Goal: Task Accomplishment & Management: Use online tool/utility

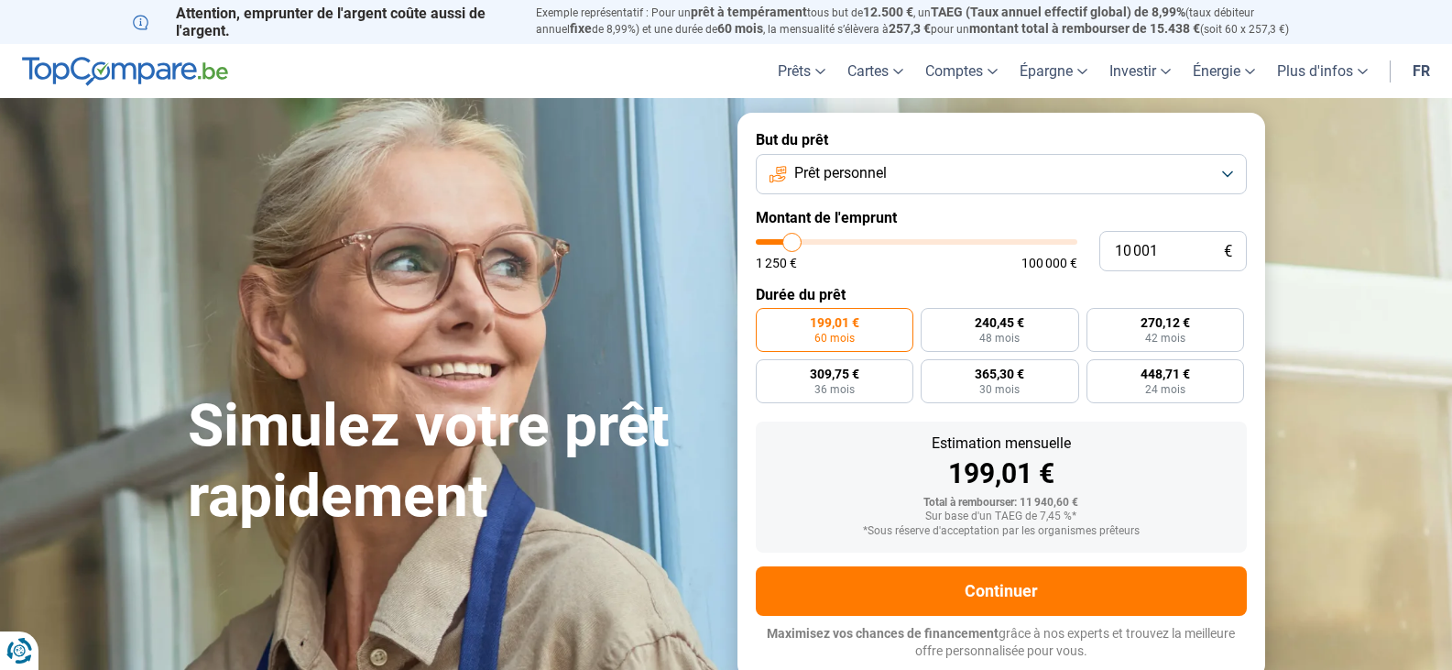
type input "11 000"
type input "11000"
type input "11 250"
type input "11250"
type input "11 500"
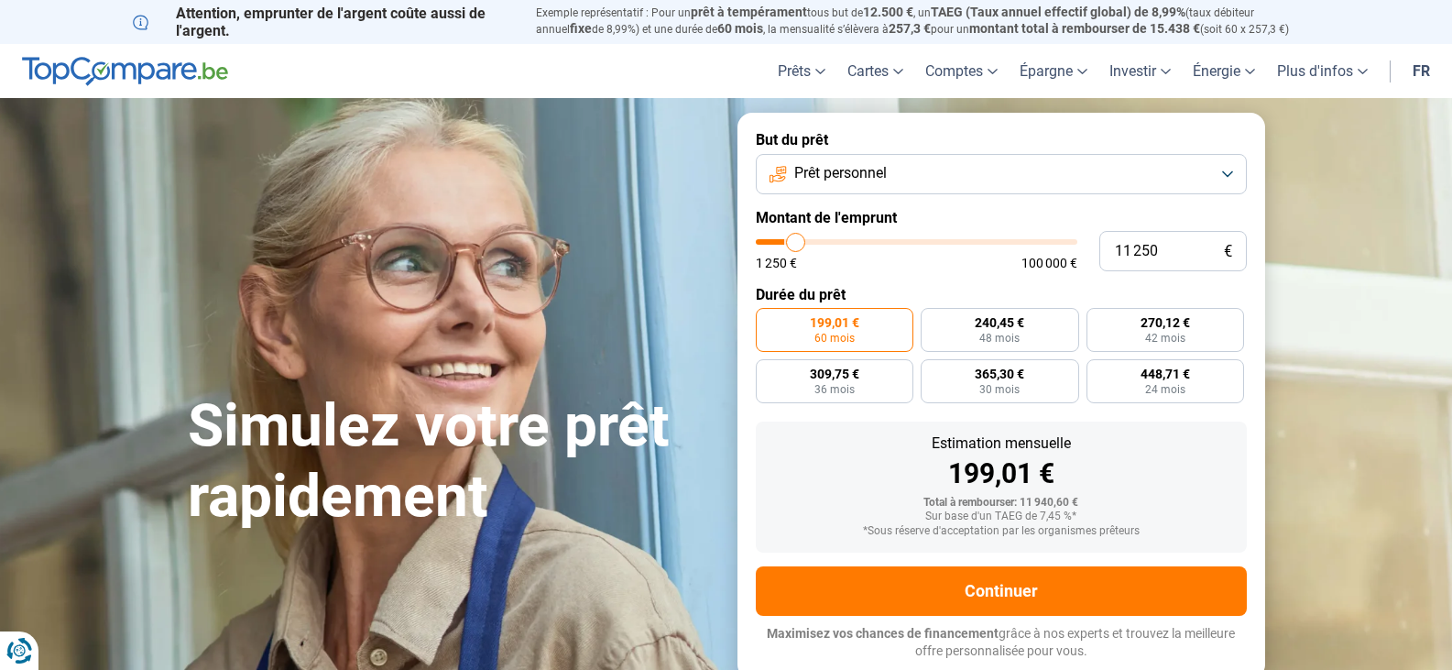
type input "11500"
type input "11 750"
type input "11750"
type input "12 000"
type input "12000"
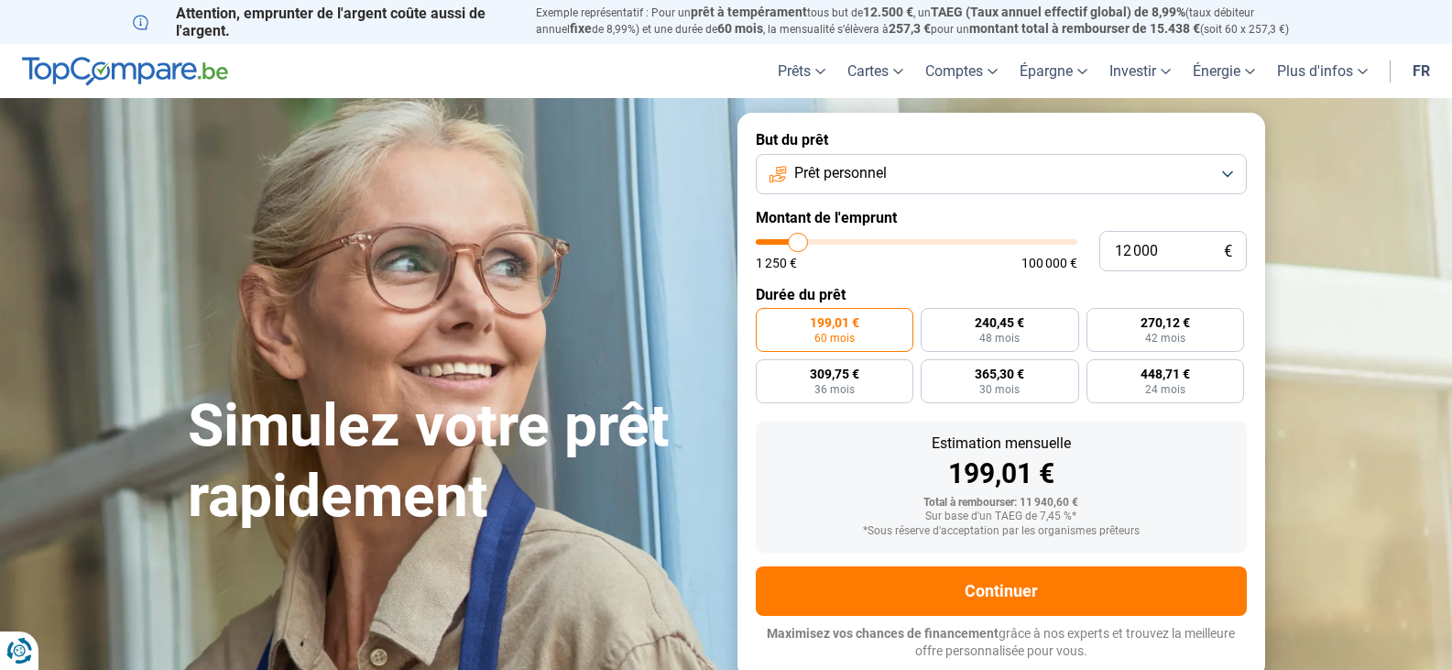
type input "12 750"
type input "12750"
type input "13 000"
type input "13000"
type input "13 250"
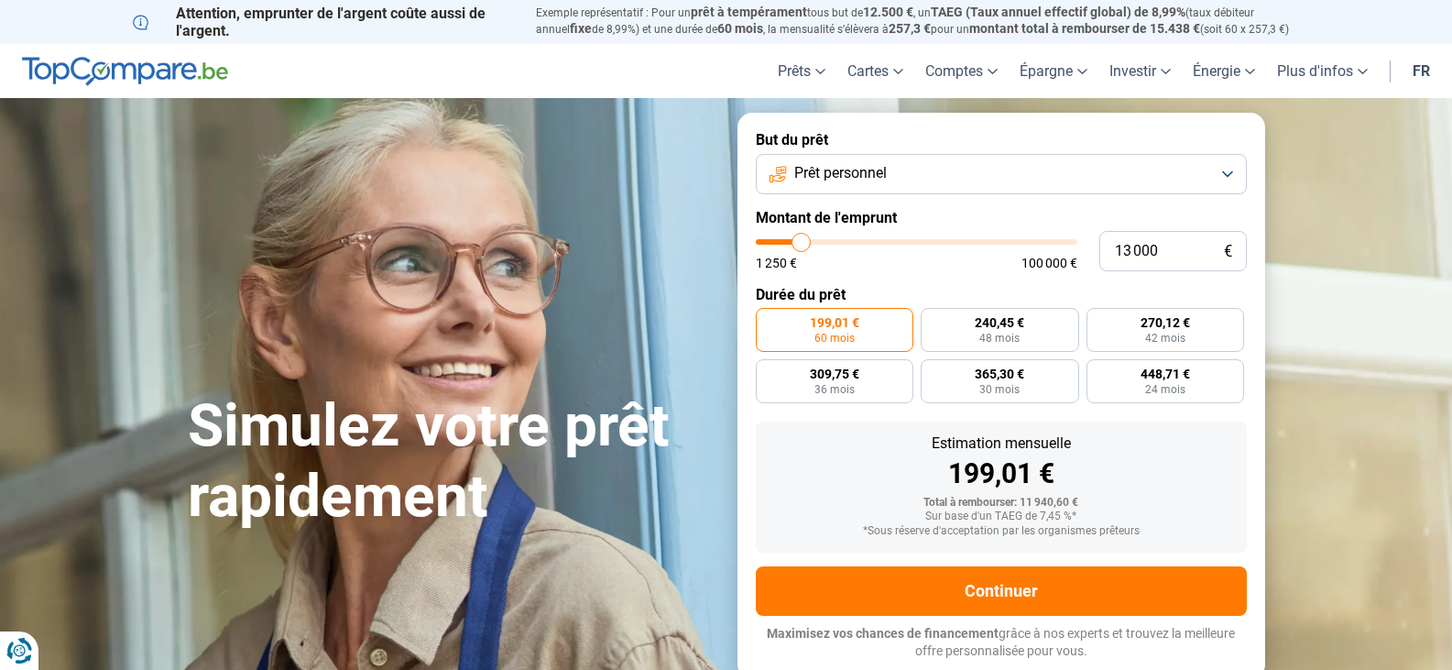
type input "13250"
type input "13 500"
type input "13500"
type input "14 000"
type input "14000"
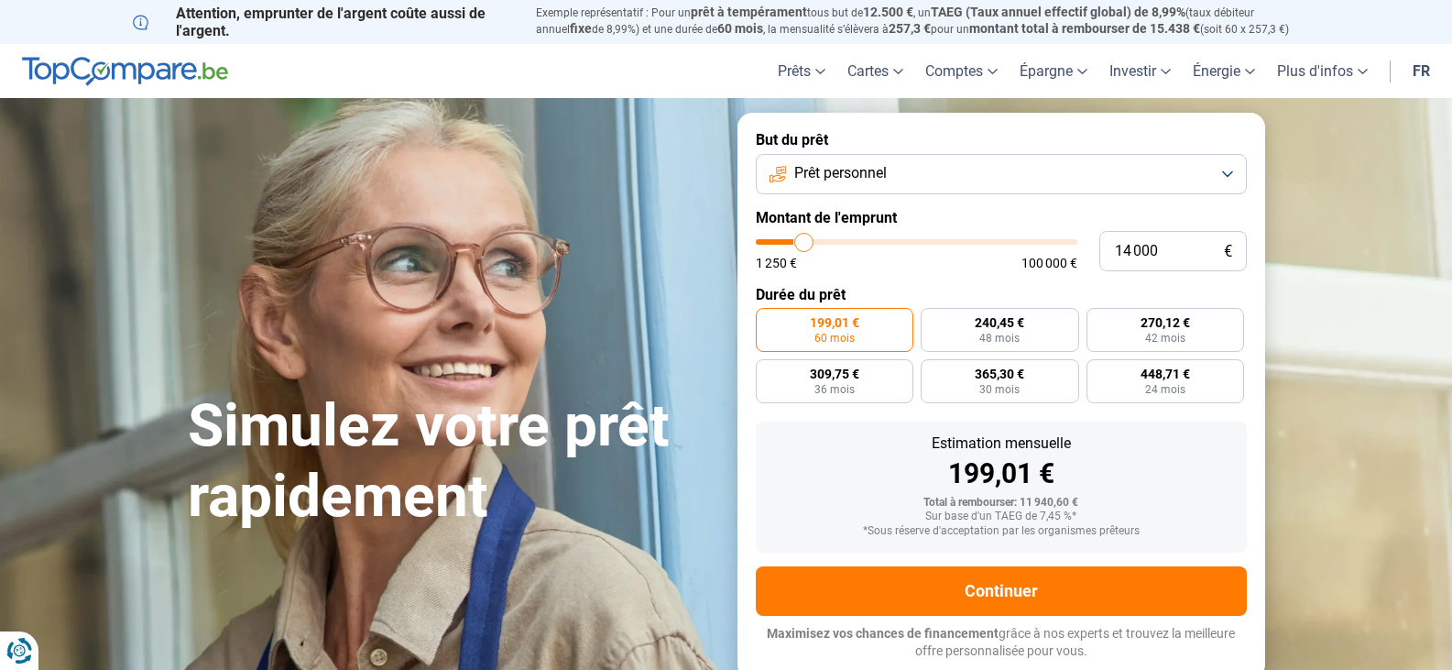
type input "14 250"
type input "14250"
type input "14 500"
type input "14500"
type input "14 750"
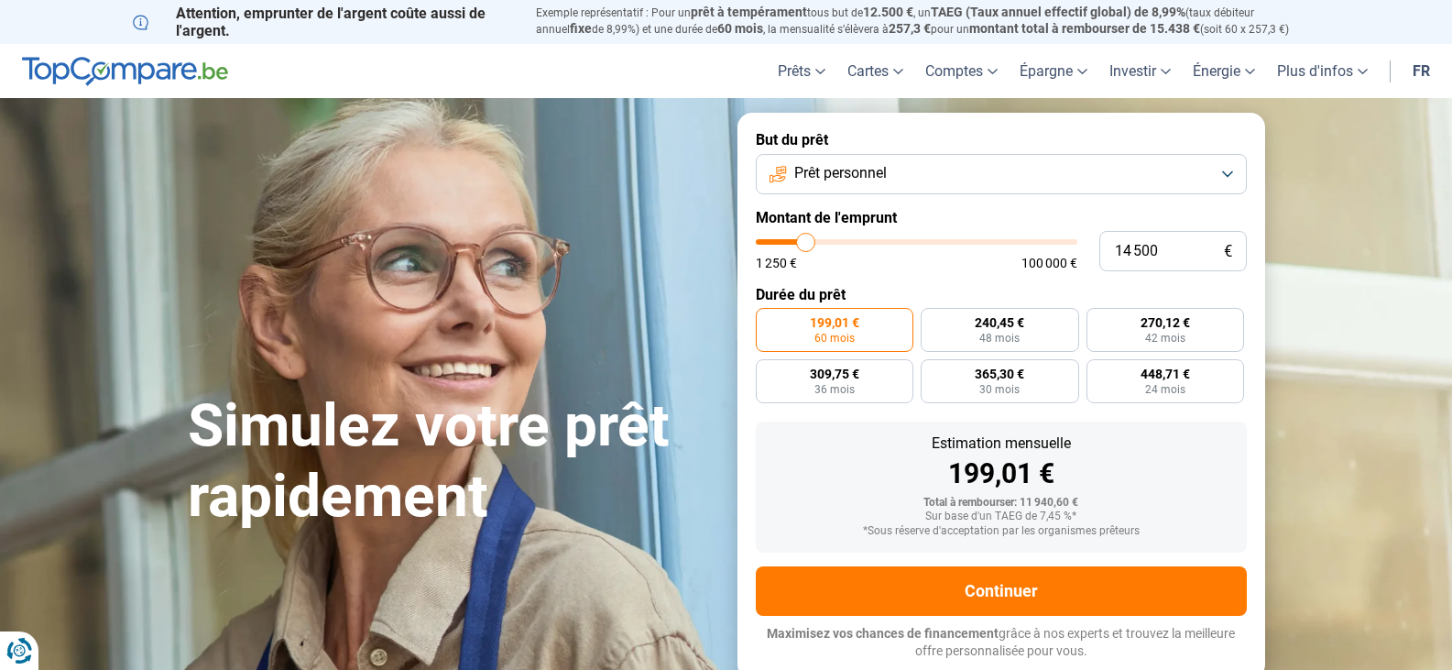
type input "14750"
type input "14 500"
type input "14500"
type input "14 250"
type input "14250"
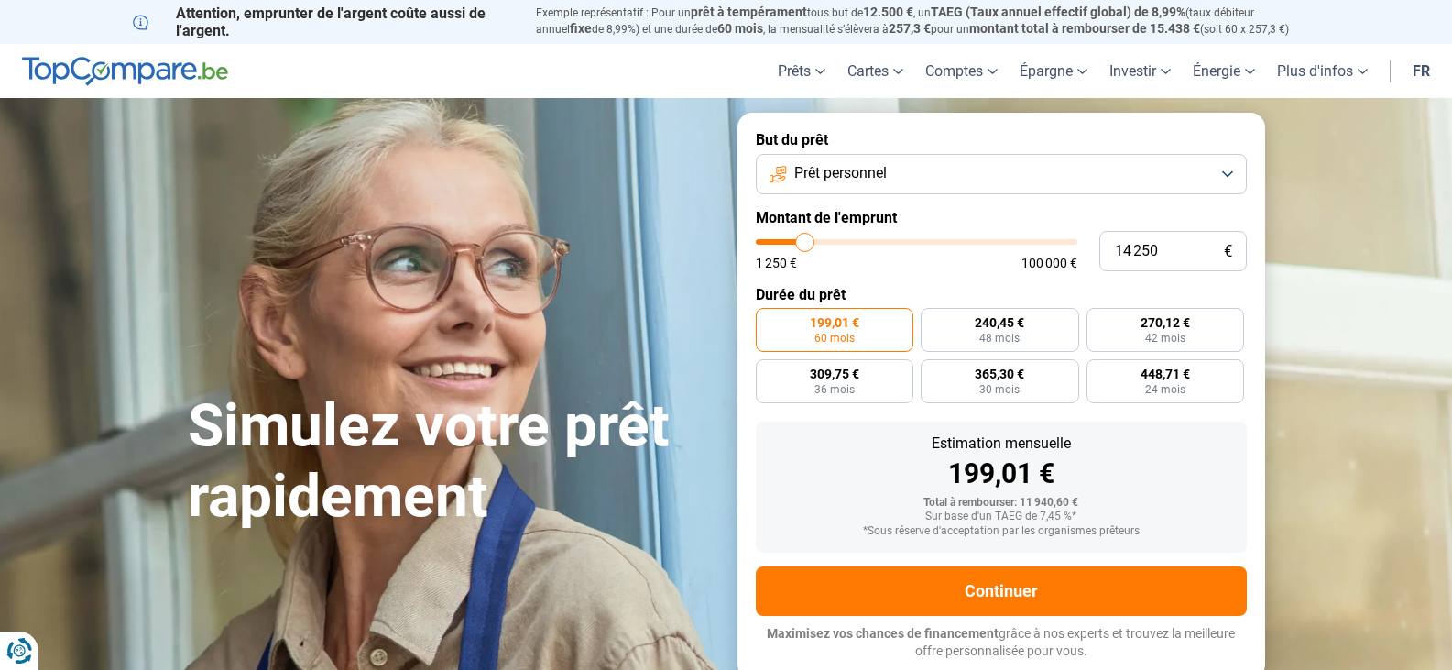
type input "14 000"
type input "14000"
type input "13 500"
type input "13500"
type input "13 250"
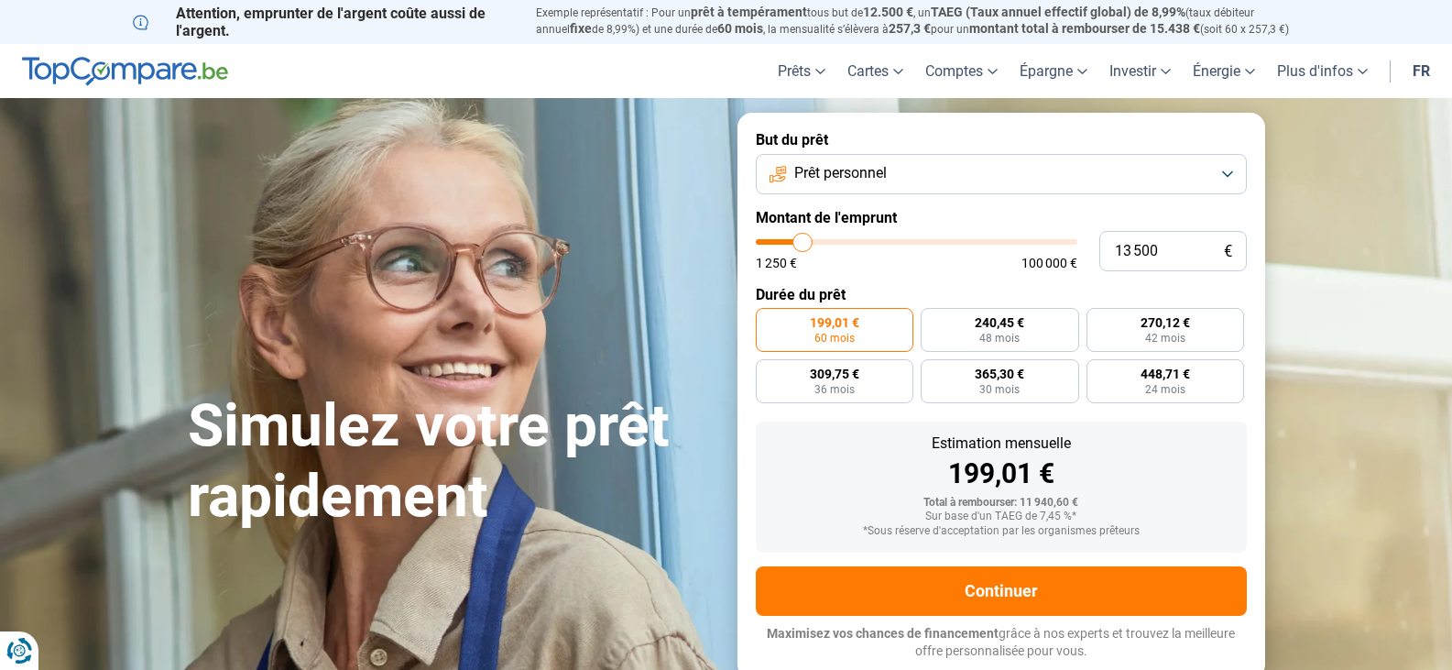
type input "13250"
type input "12 750"
type input "12750"
type input "12 500"
type input "12500"
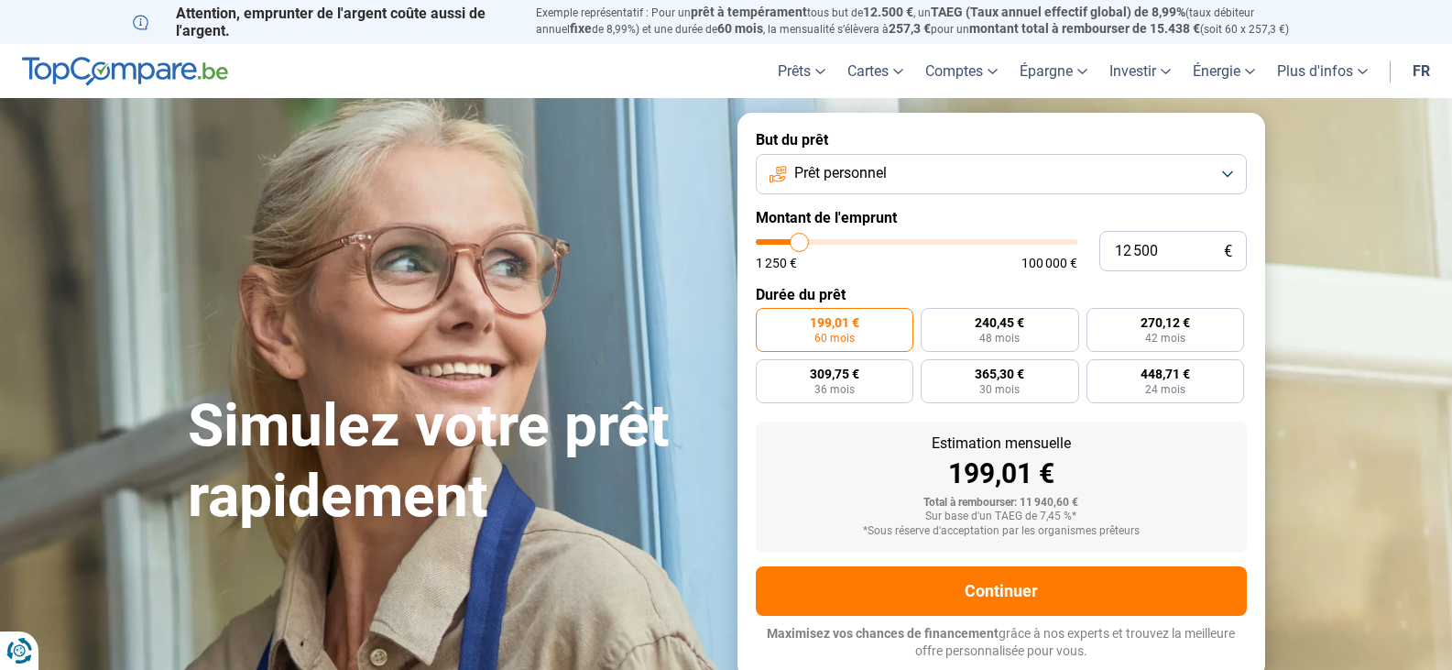
type input "11 500"
type input "11500"
type input "11 000"
type input "11000"
type input "10 250"
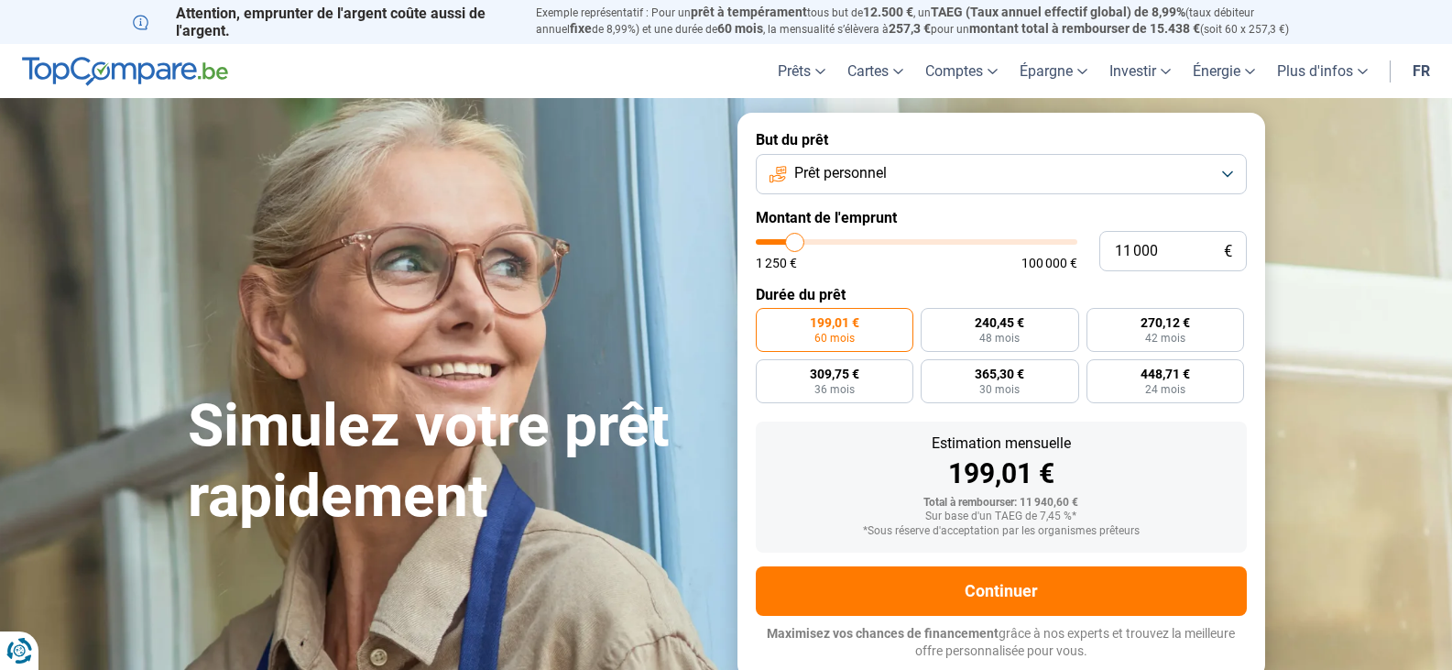
type input "10250"
type input "10 000"
type input "10000"
type input "9 750"
type input "9750"
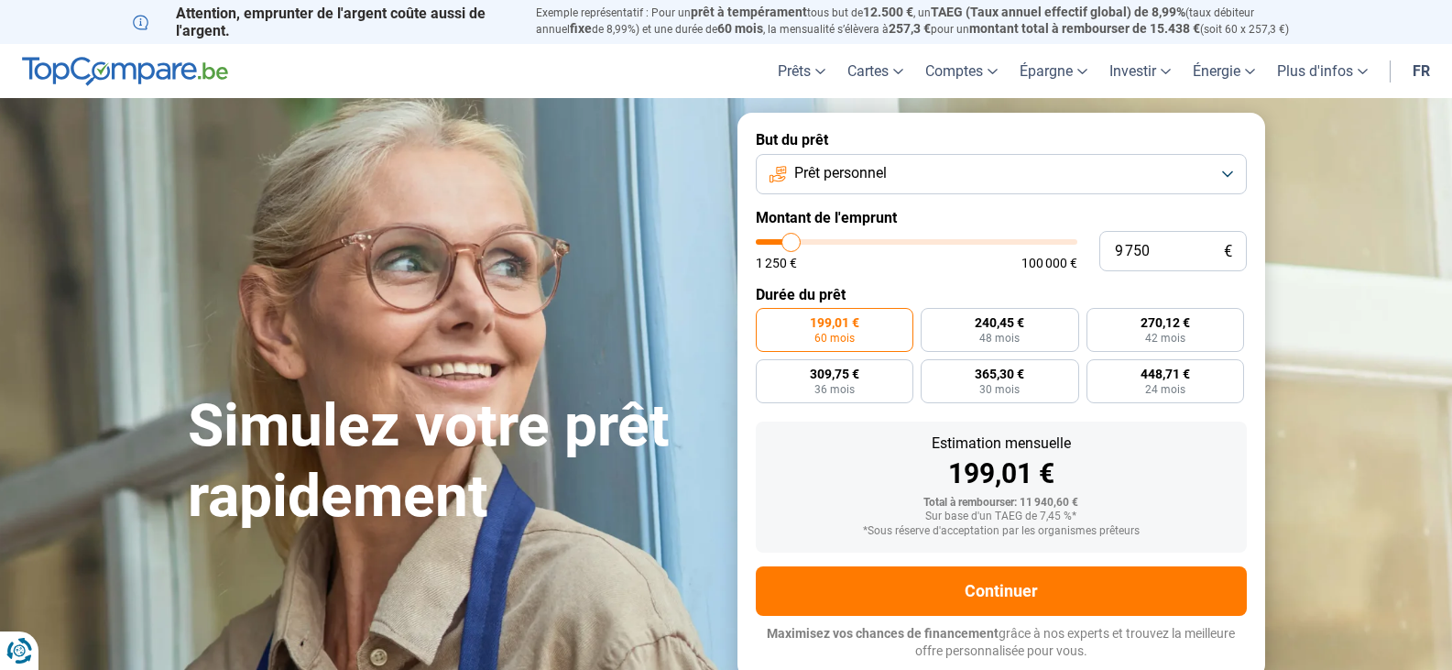
type input "9 500"
type input "9500"
type input "9 000"
type input "9000"
type input "8 750"
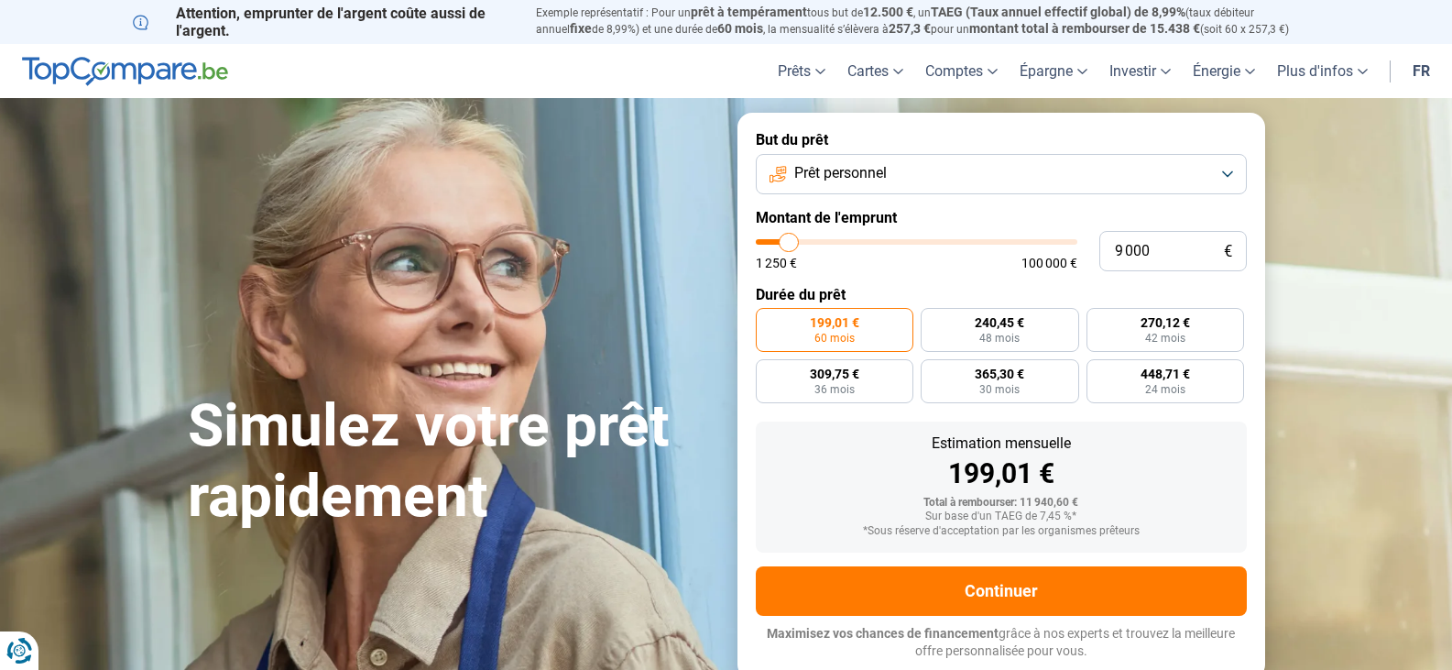
type input "8750"
type input "8 500"
type input "8500"
type input "8 250"
type input "8250"
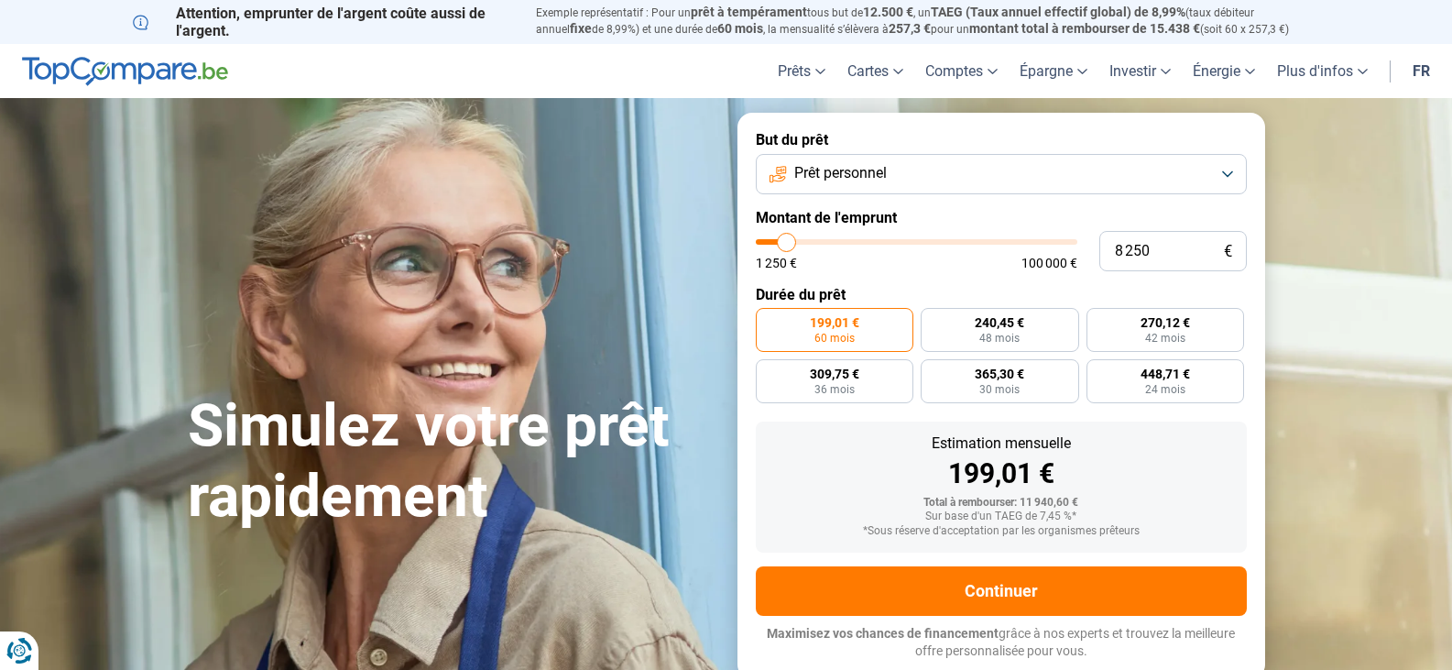
type input "8 000"
type input "8000"
type input "7 500"
type input "7500"
type input "7 250"
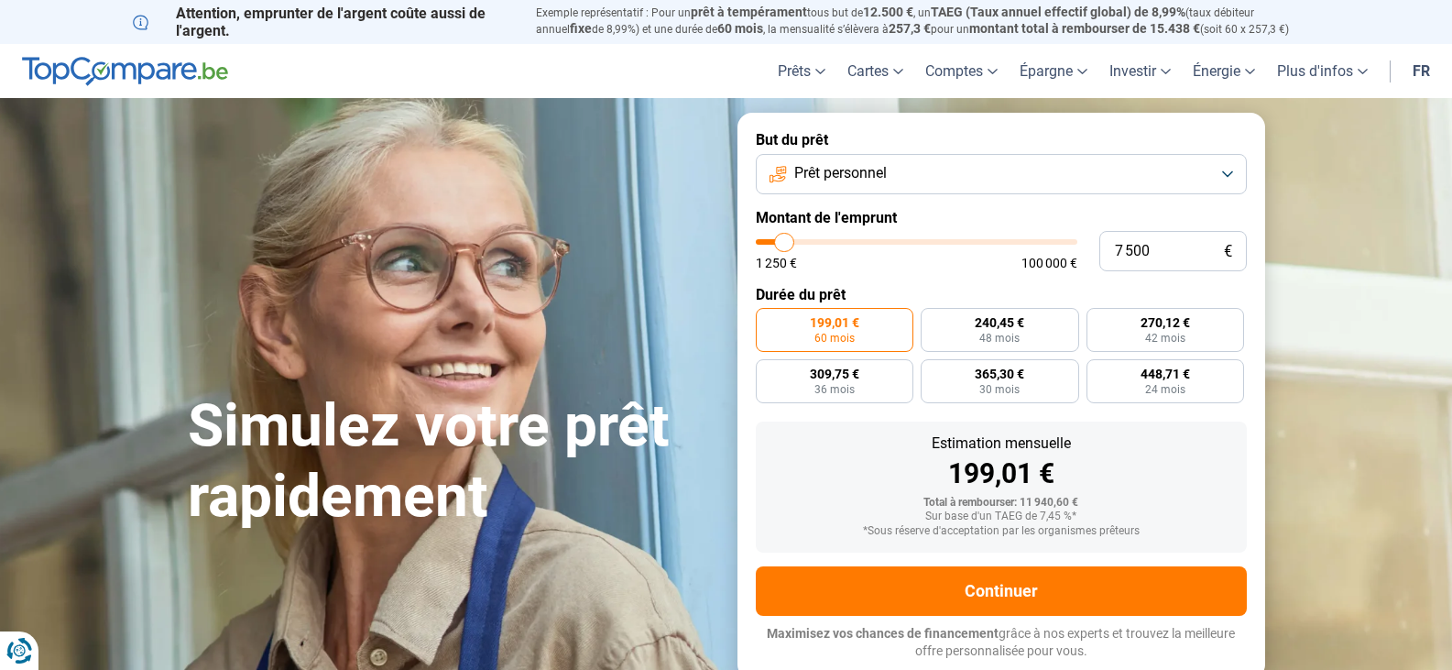
type input "7250"
type input "7 000"
type input "7000"
type input "6 750"
type input "6750"
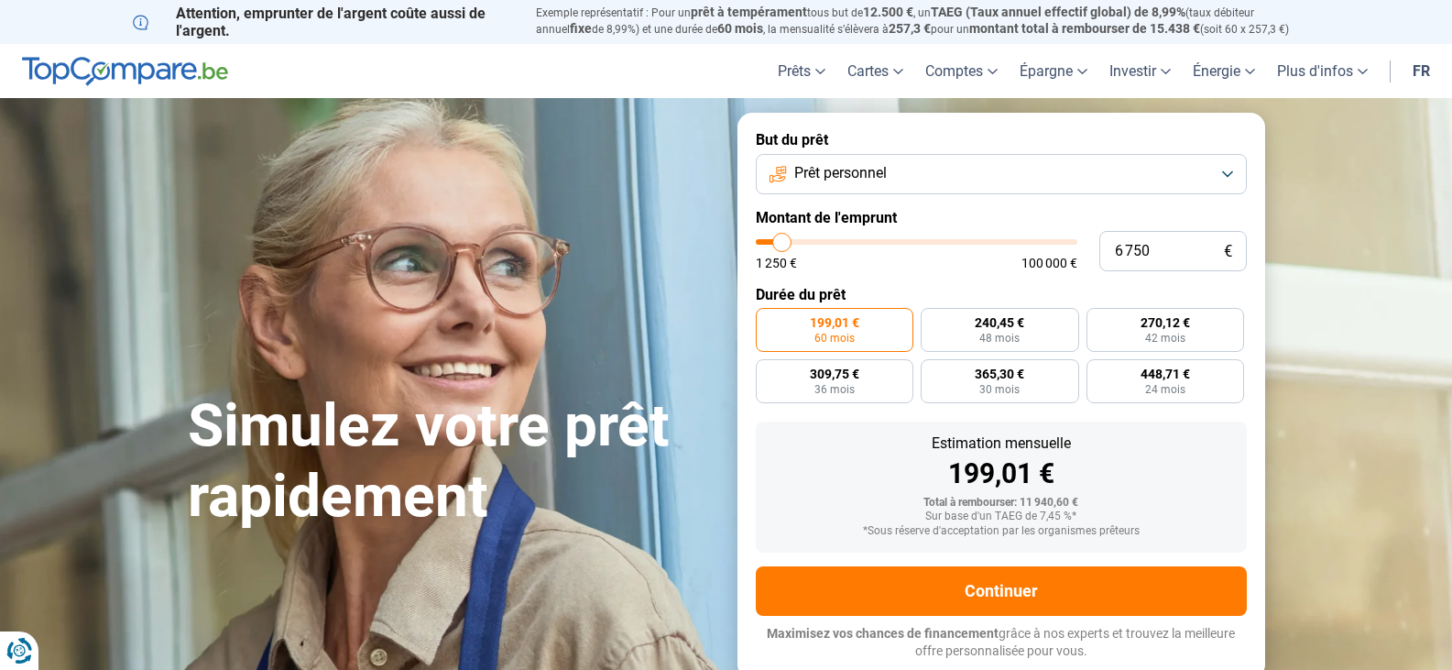
type input "6 500"
type input "6500"
type input "6 000"
type input "6000"
type input "5 750"
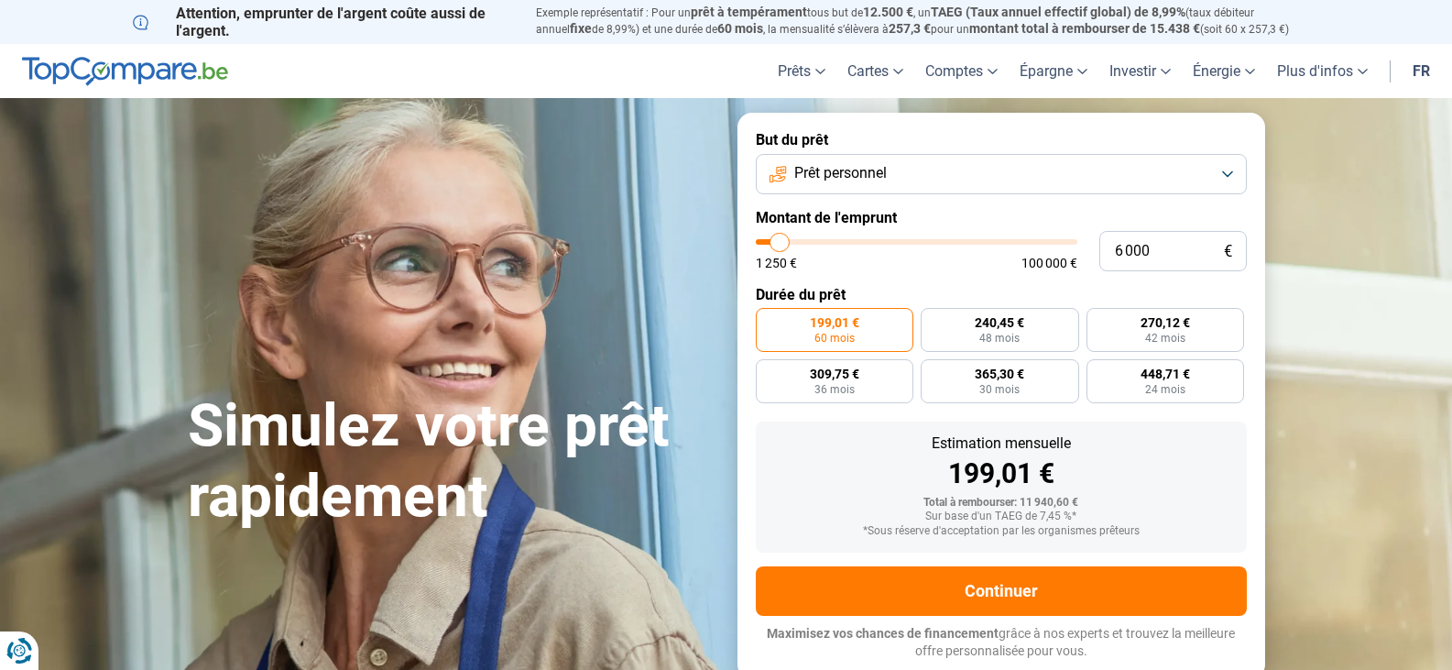
type input "5750"
type input "5 500"
type input "5500"
type input "5 250"
type input "5250"
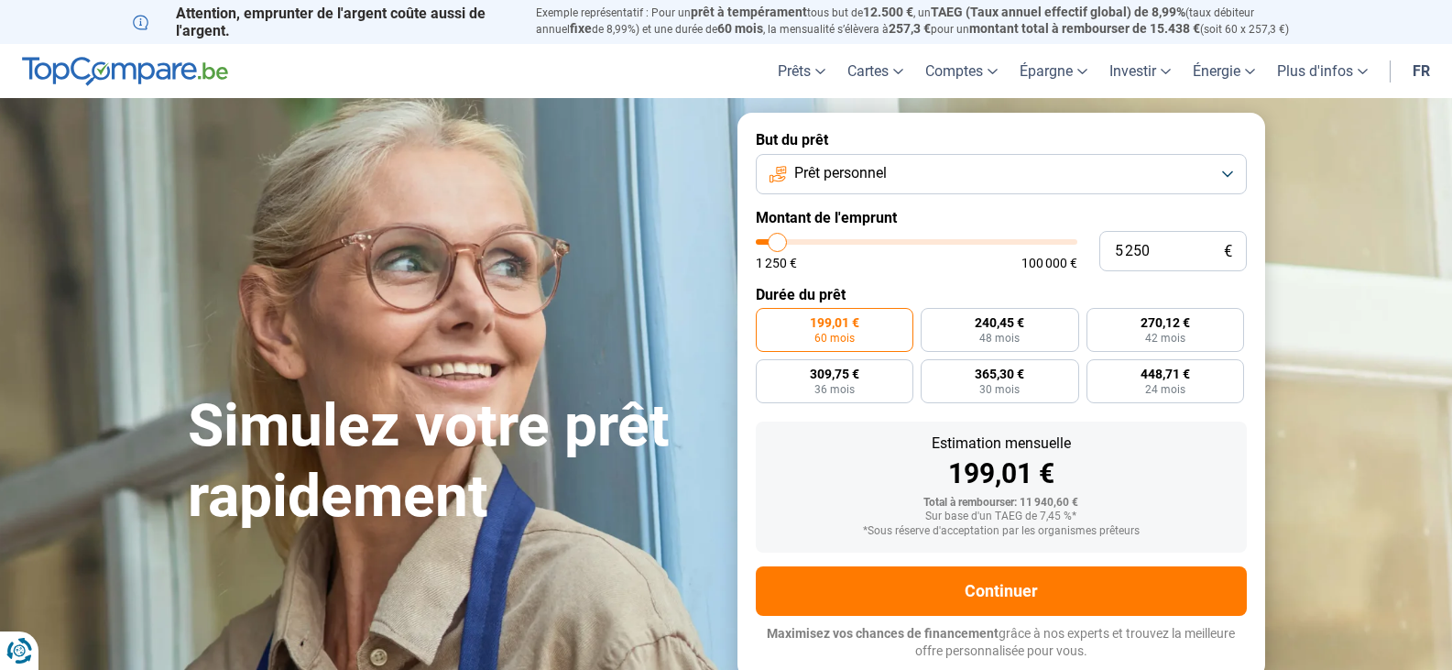
type input "5 000"
type input "5000"
type input "4 500"
drag, startPoint x: 795, startPoint y: 243, endPoint x: 776, endPoint y: 257, distance: 24.2
type input "4500"
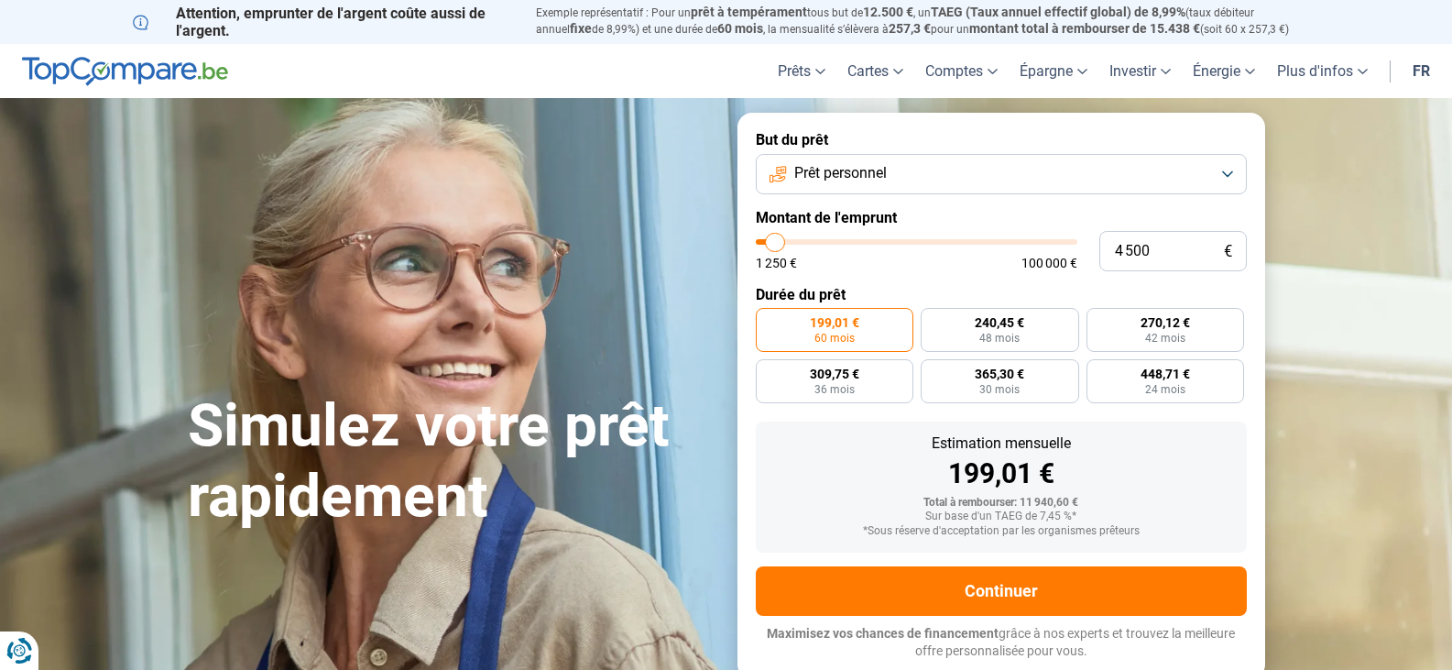
click at [776, 245] on input "range" at bounding box center [917, 241] width 322 height 5
radio input "true"
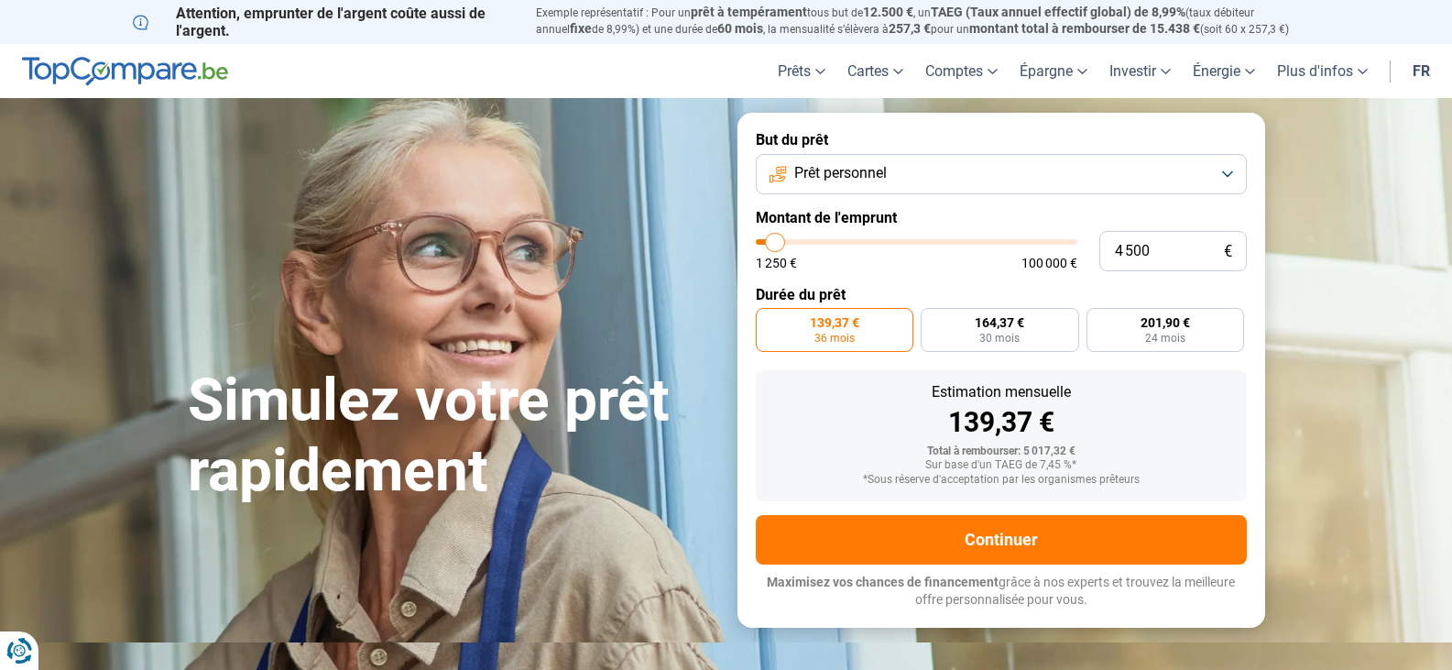
type input "5 250"
type input "5250"
type input "5 500"
type input "5500"
type input "5 750"
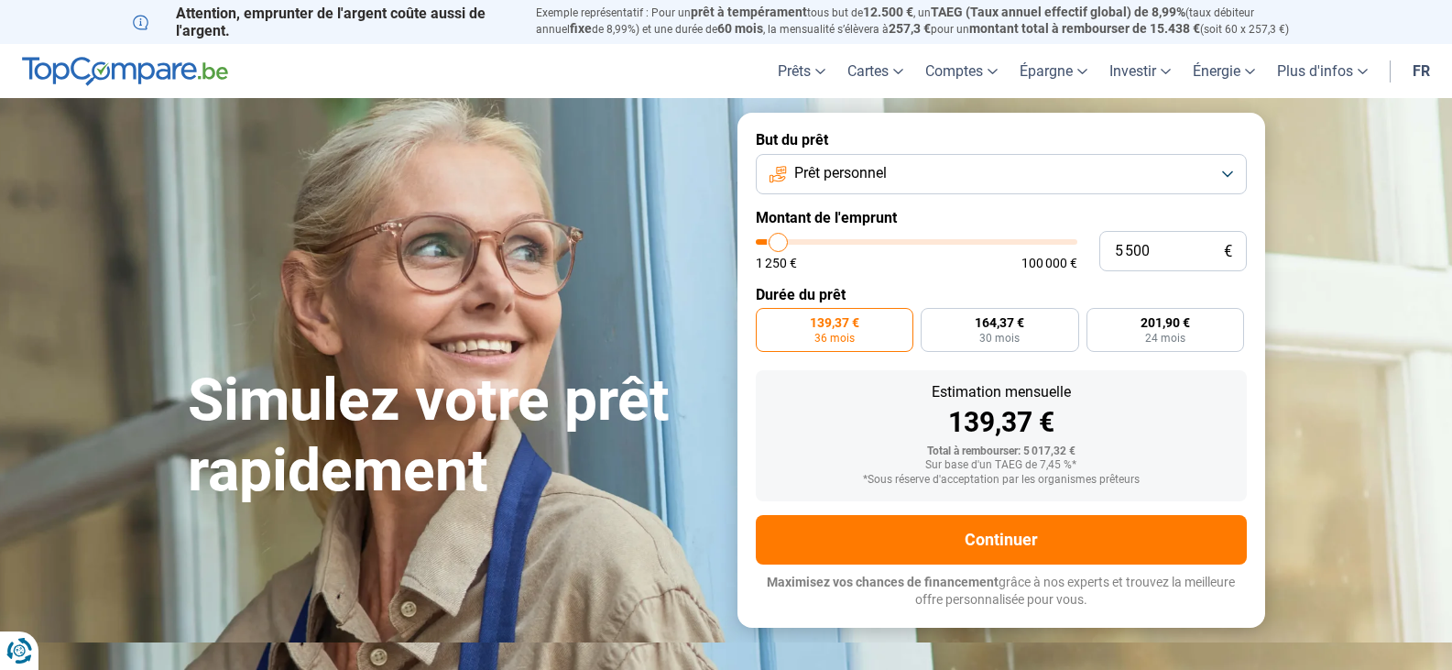
type input "5750"
type input "6 000"
type input "6000"
type input "6 500"
type input "6500"
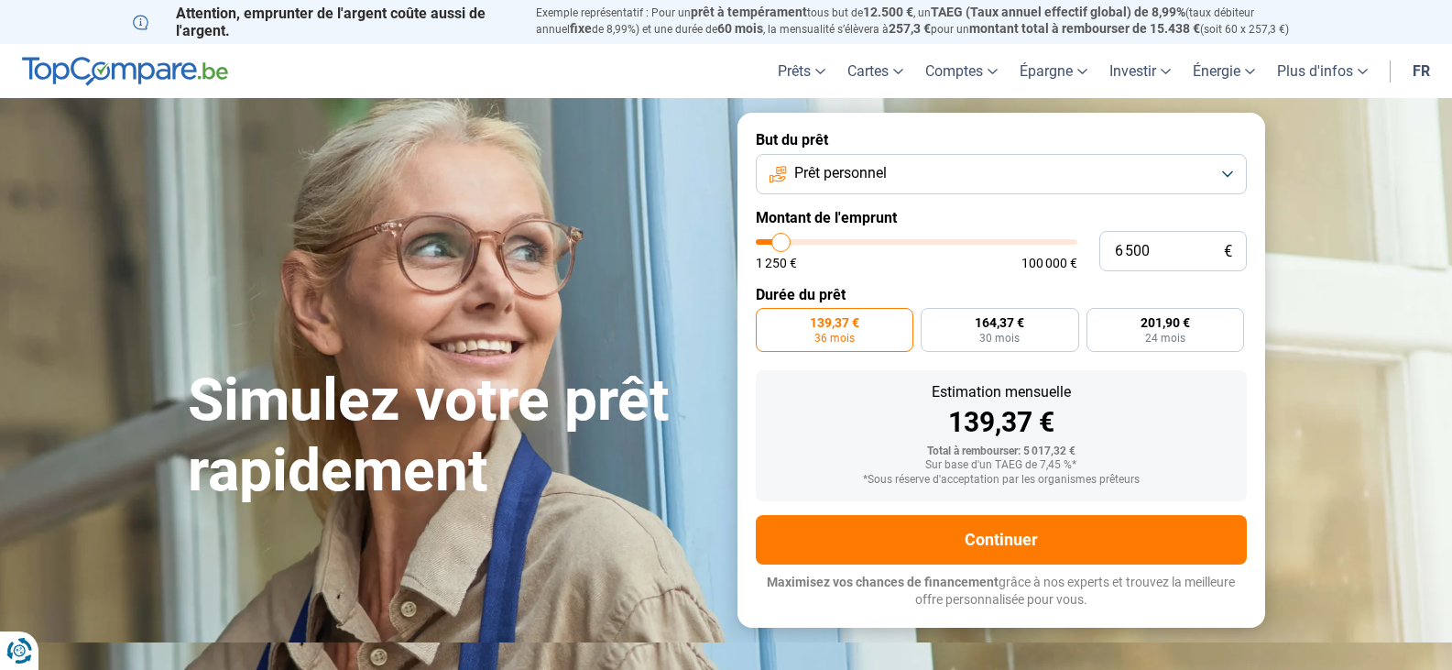
type input "6 000"
type input "6000"
type input "5 750"
type input "5750"
type input "5 250"
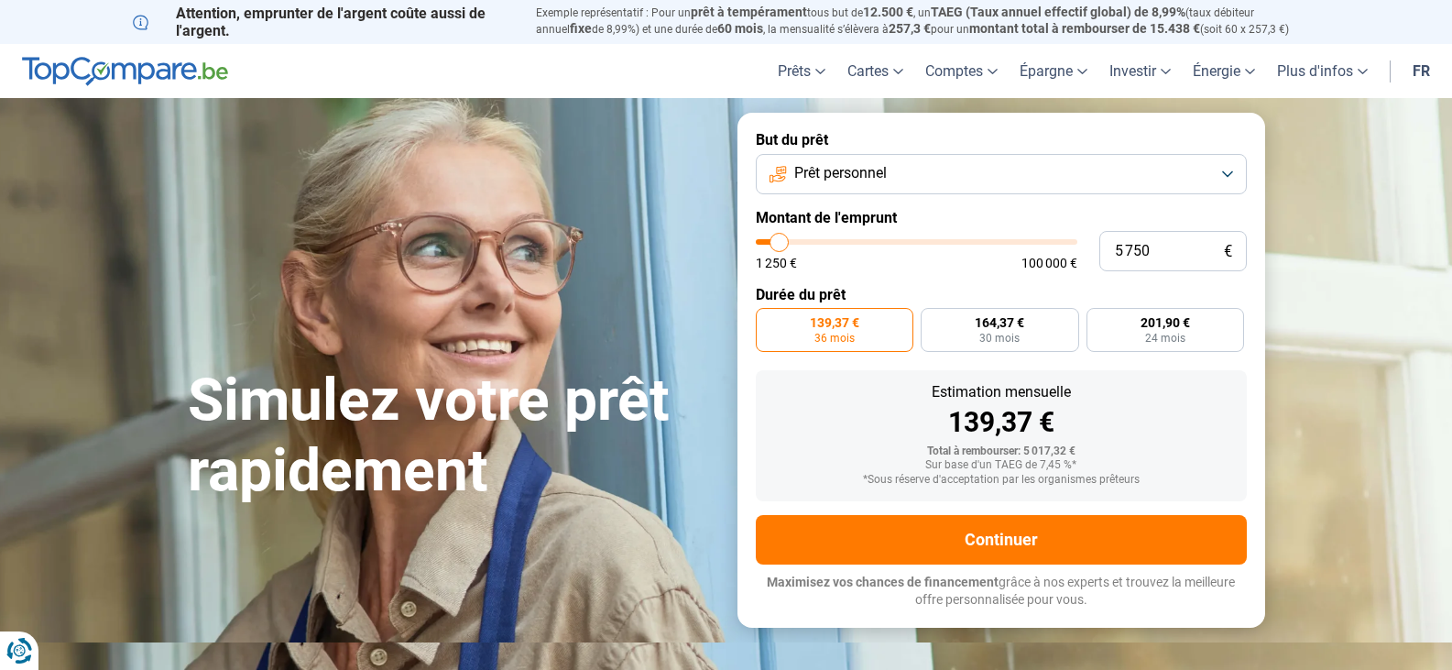
type input "5250"
type input "5 000"
type input "5000"
type input "4 500"
type input "4500"
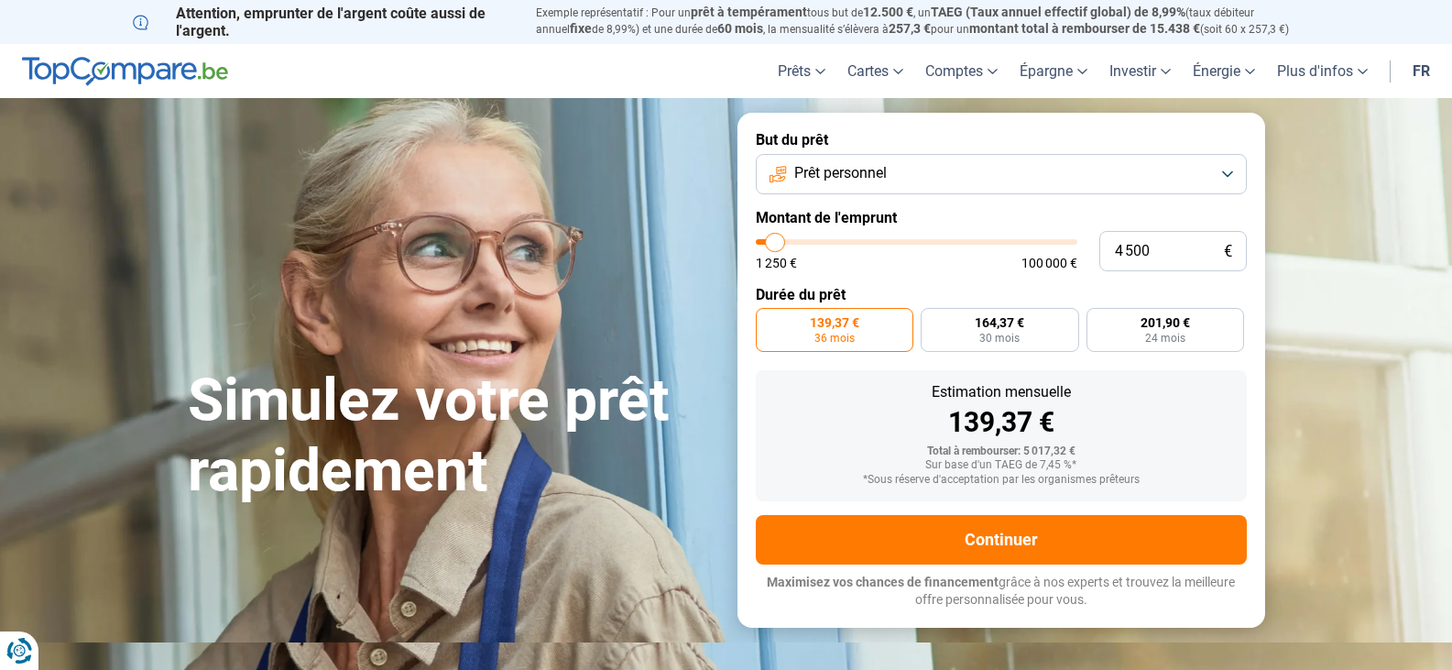
type input "4 250"
type input "4250"
type input "4 000"
type input "4000"
type input "3 750"
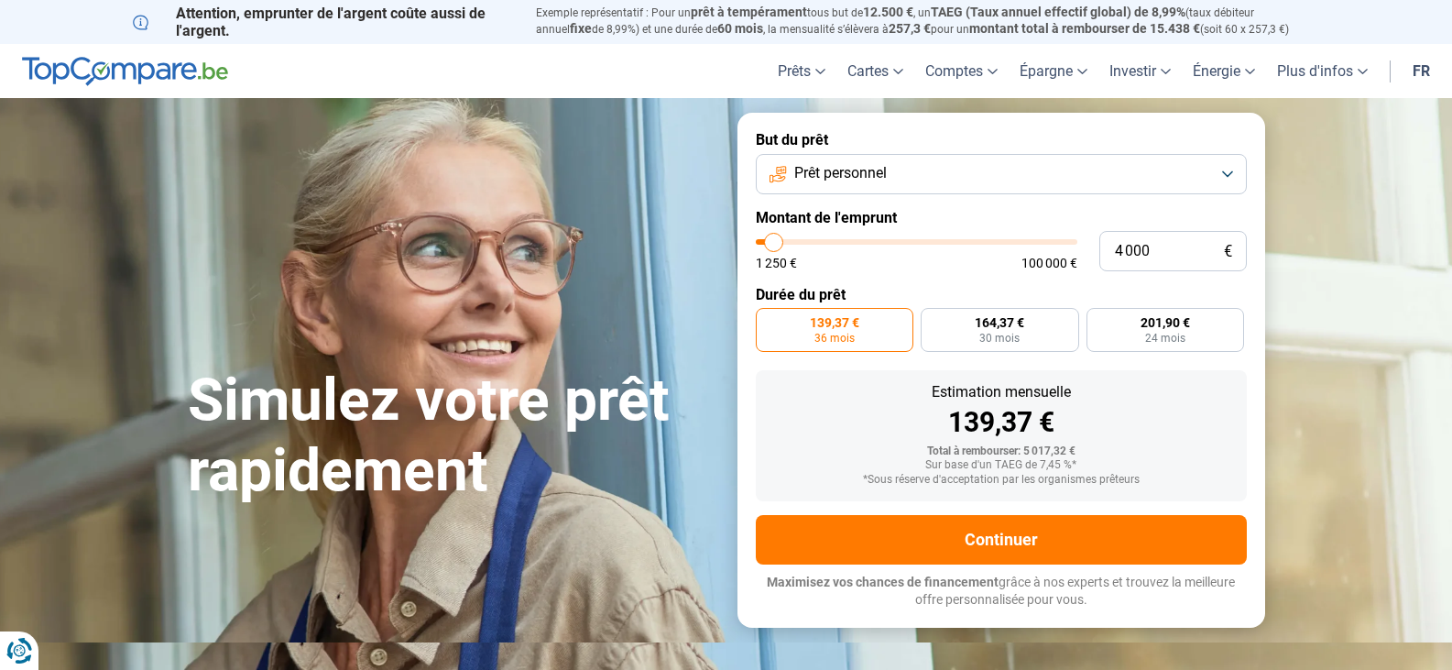
type input "3750"
type input "3 500"
type input "3500"
type input "3 000"
type input "3000"
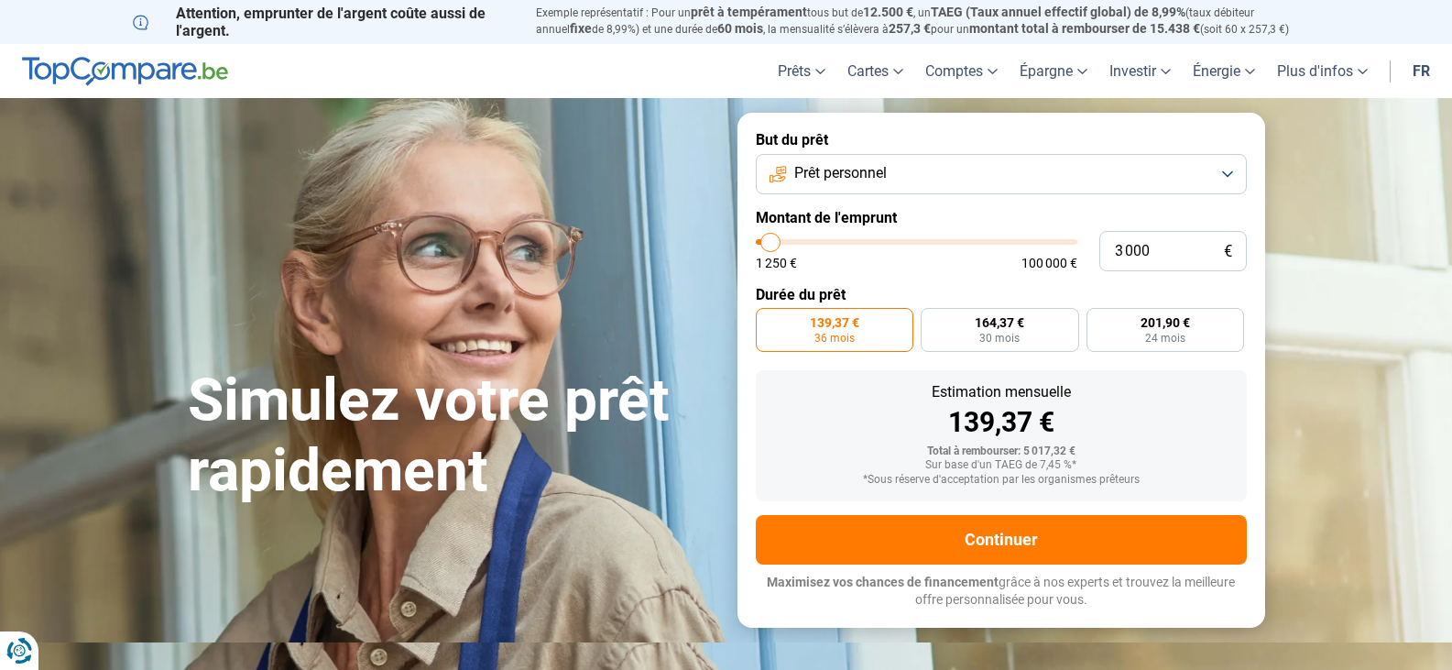
type input "2 750"
type input "2750"
type input "2 500"
type input "2500"
type input "2 250"
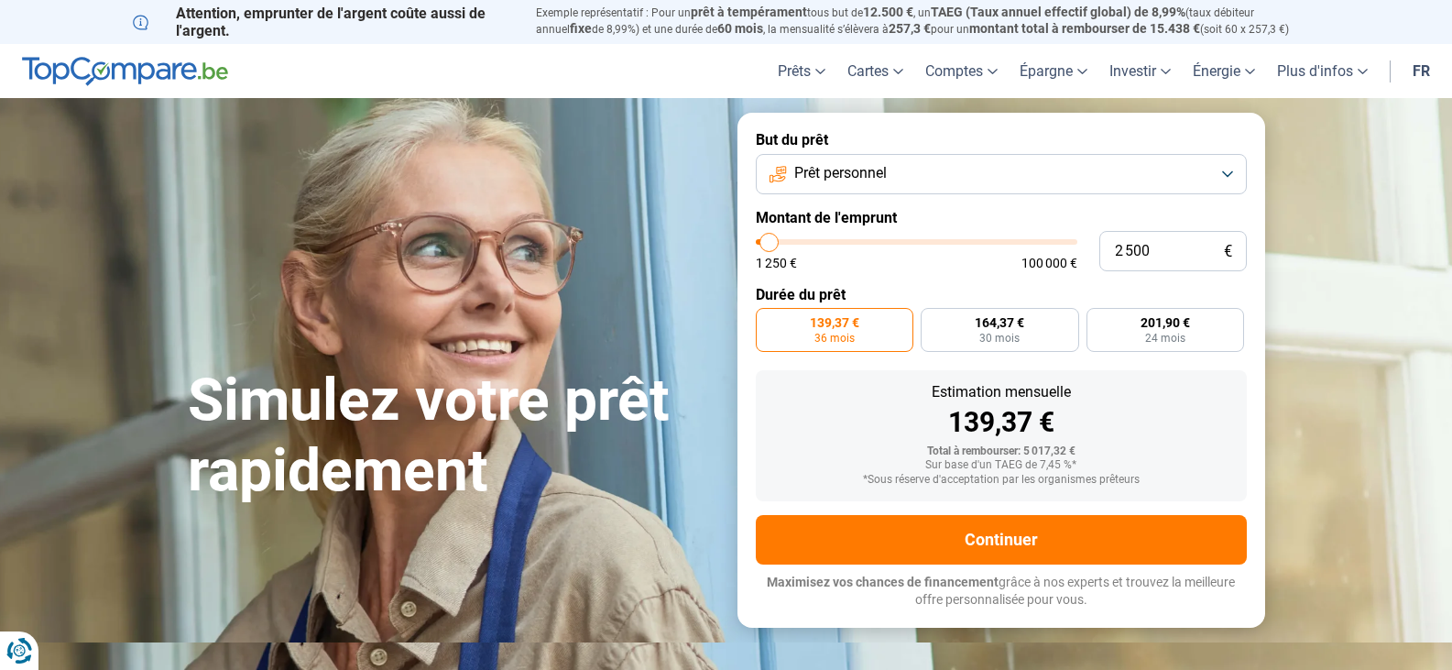
type input "2250"
type input "2 000"
type input "2000"
type input "1 500"
type input "1500"
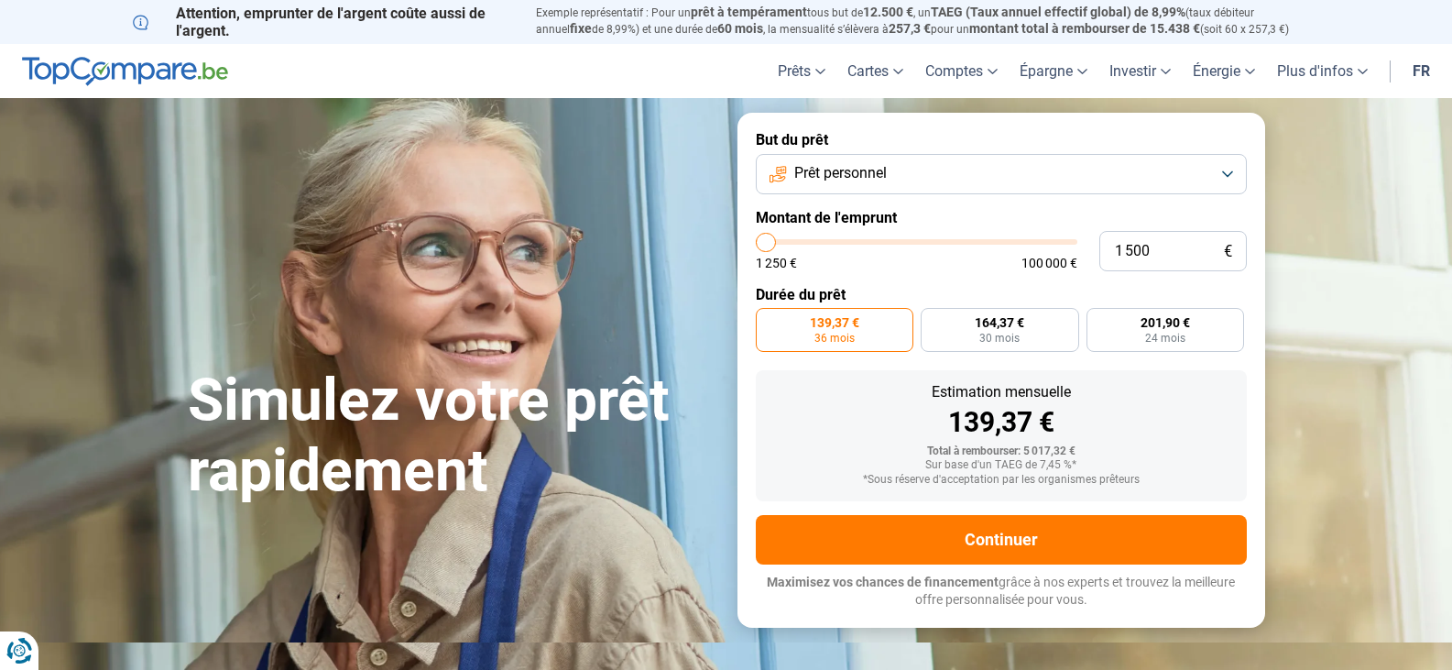
type input "1 250"
type input "1250"
type input "1 500"
type input "1500"
type input "2 000"
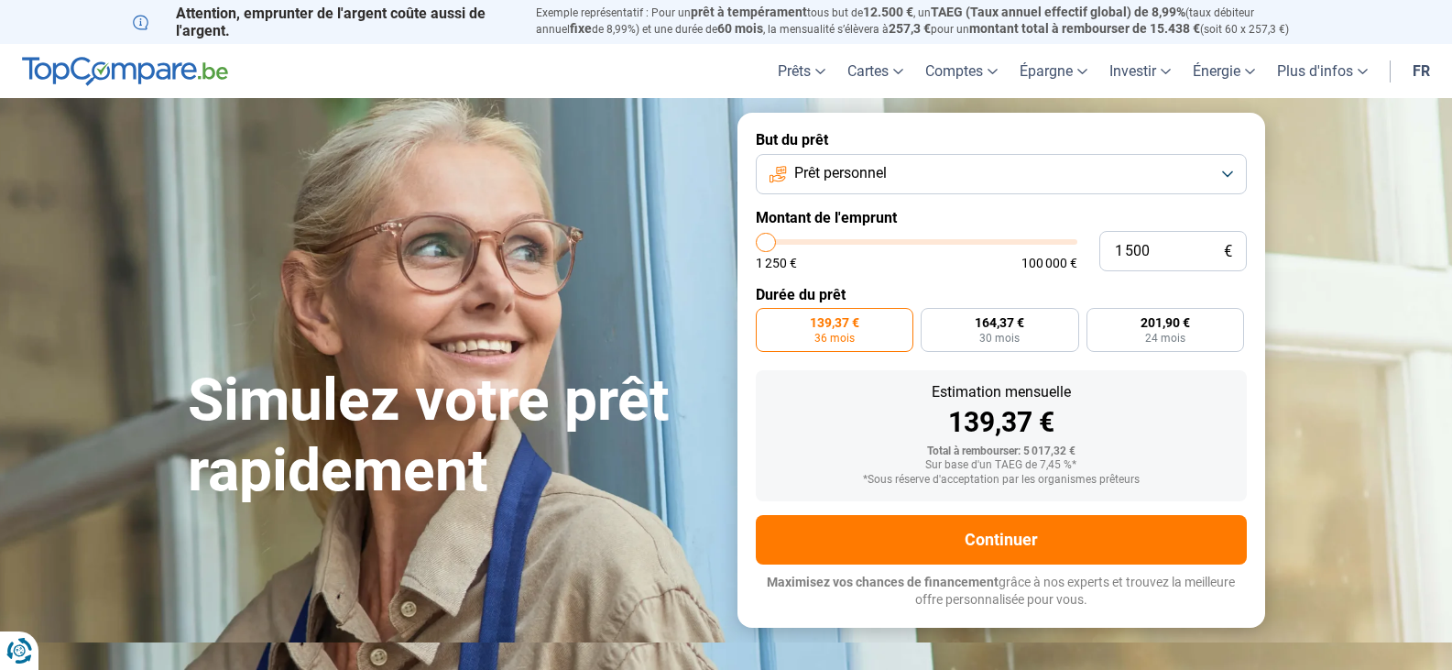
type input "2000"
type input "2 250"
type input "2250"
type input "2 500"
type input "2500"
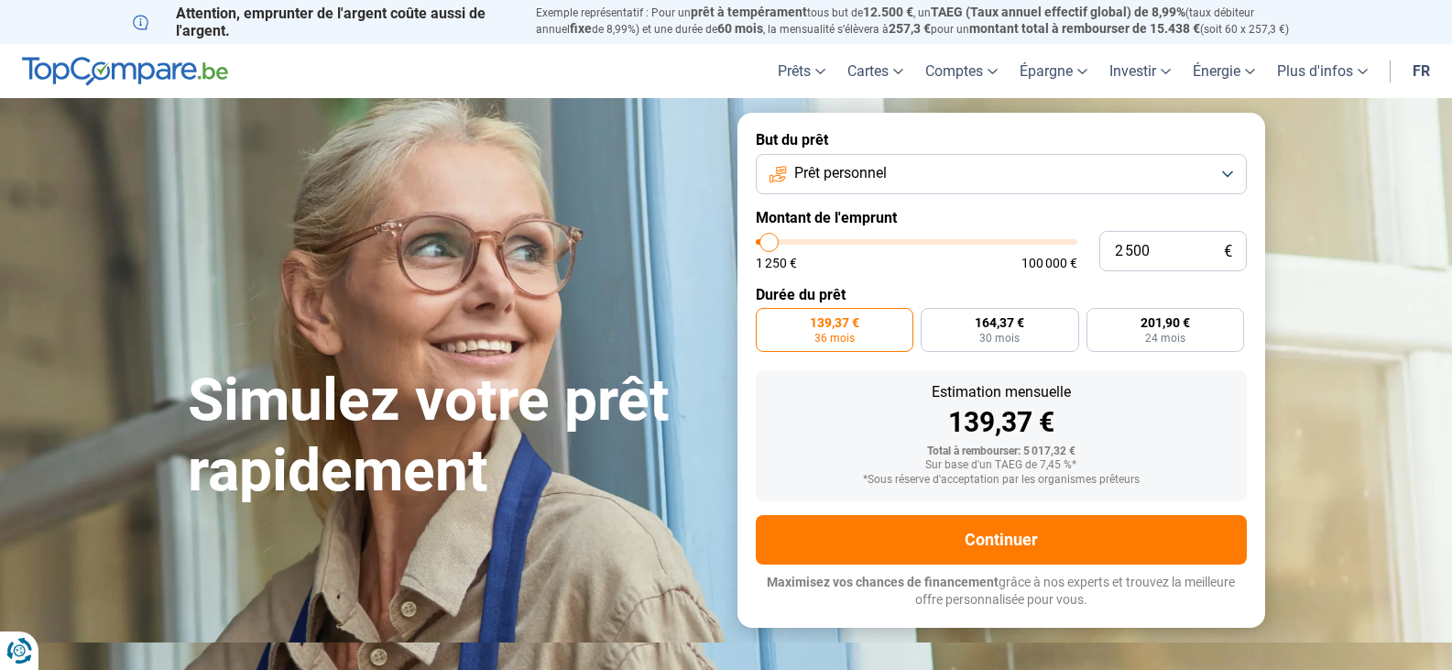
type input "2 750"
type input "2750"
type input "3 000"
type input "3000"
type input "3 500"
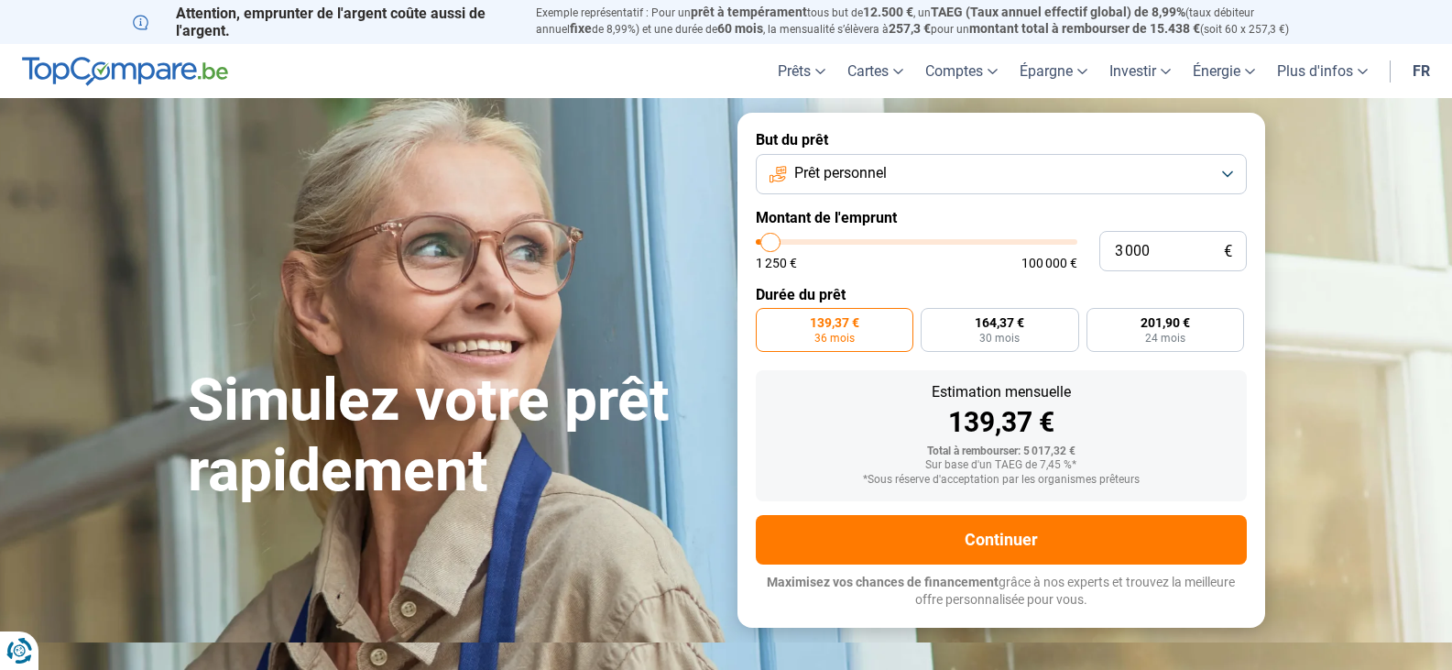
type input "3500"
type input "3 000"
type input "3000"
type input "2 750"
type input "2750"
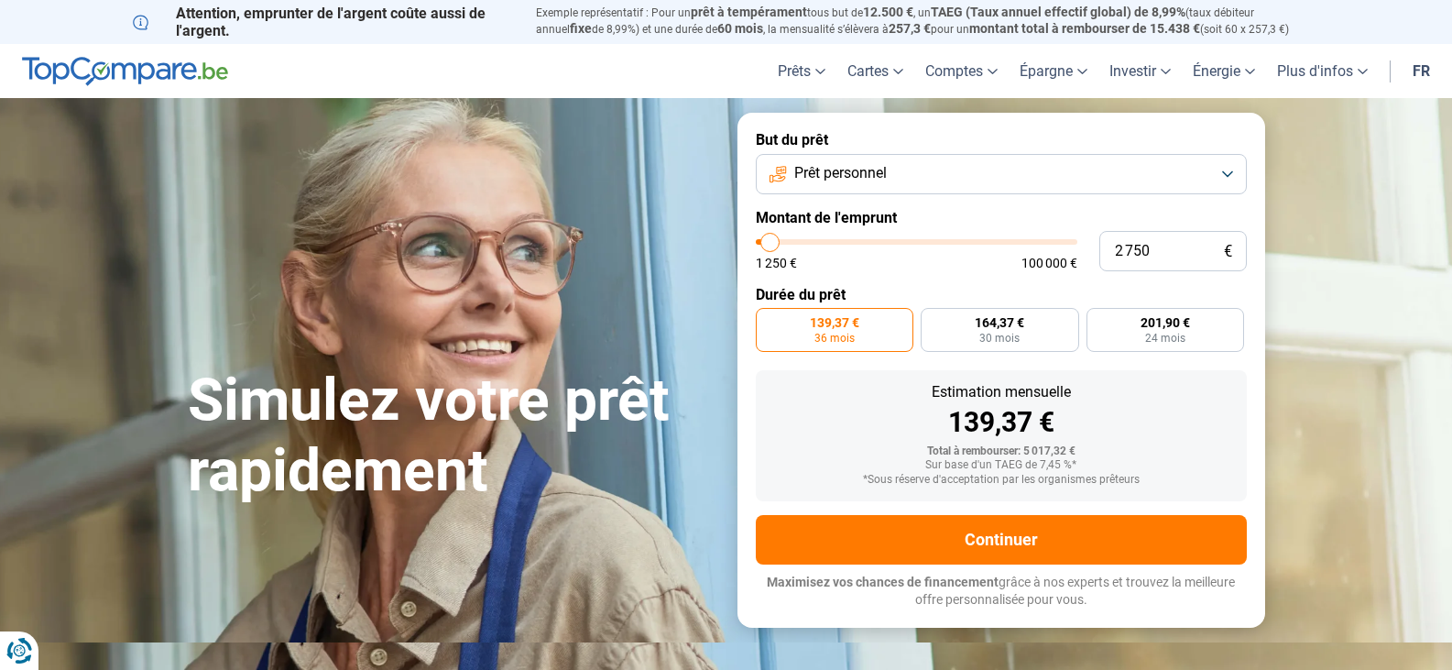
type input "2 500"
type input "2500"
type input "2 250"
type input "2250"
type input "2 500"
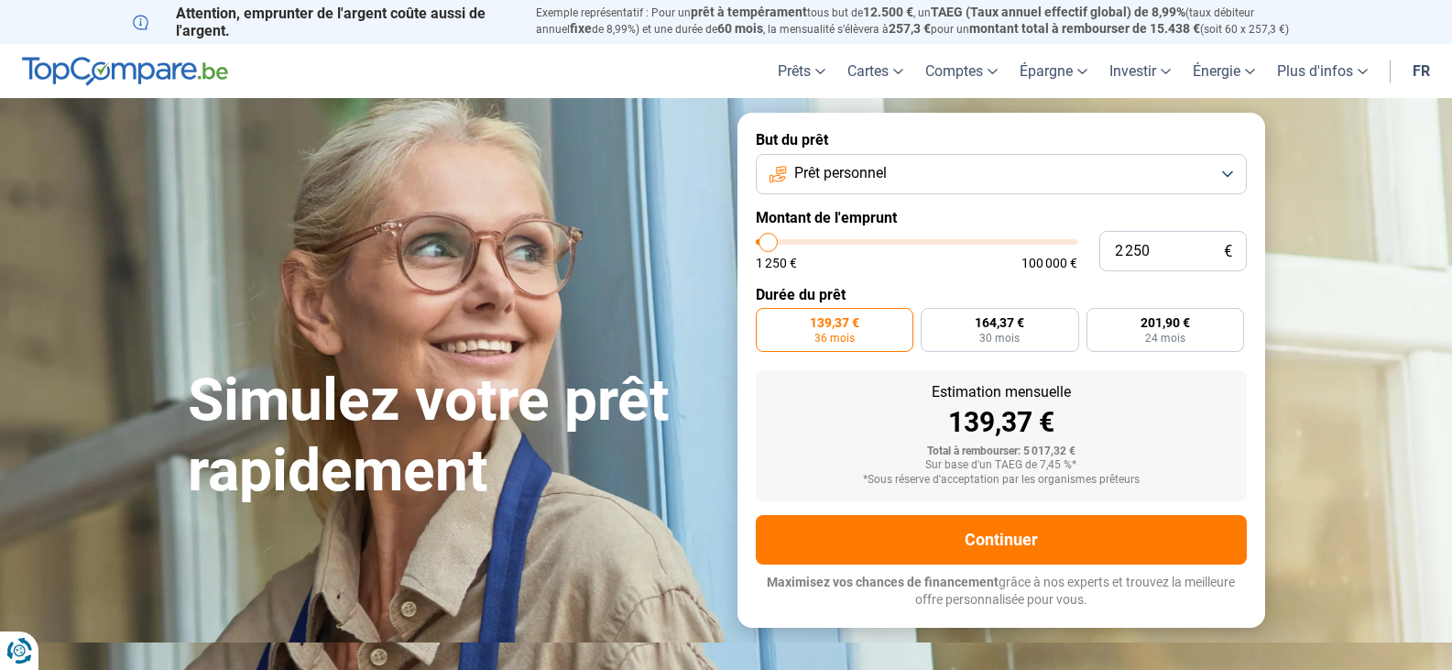
type input "2500"
type input "2 750"
type input "2750"
click at [770, 245] on input "range" at bounding box center [917, 241] width 322 height 5
radio input "true"
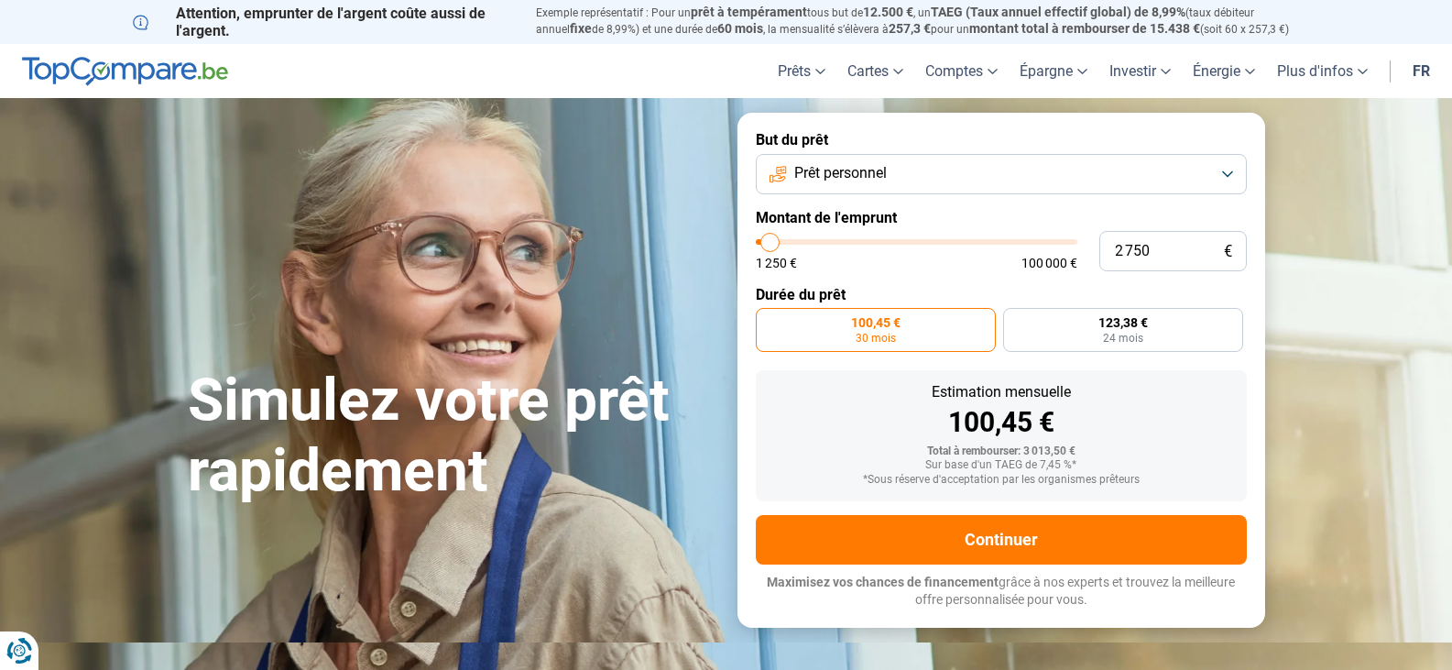
click at [1226, 170] on button "Prêt personnel" at bounding box center [1001, 174] width 491 height 40
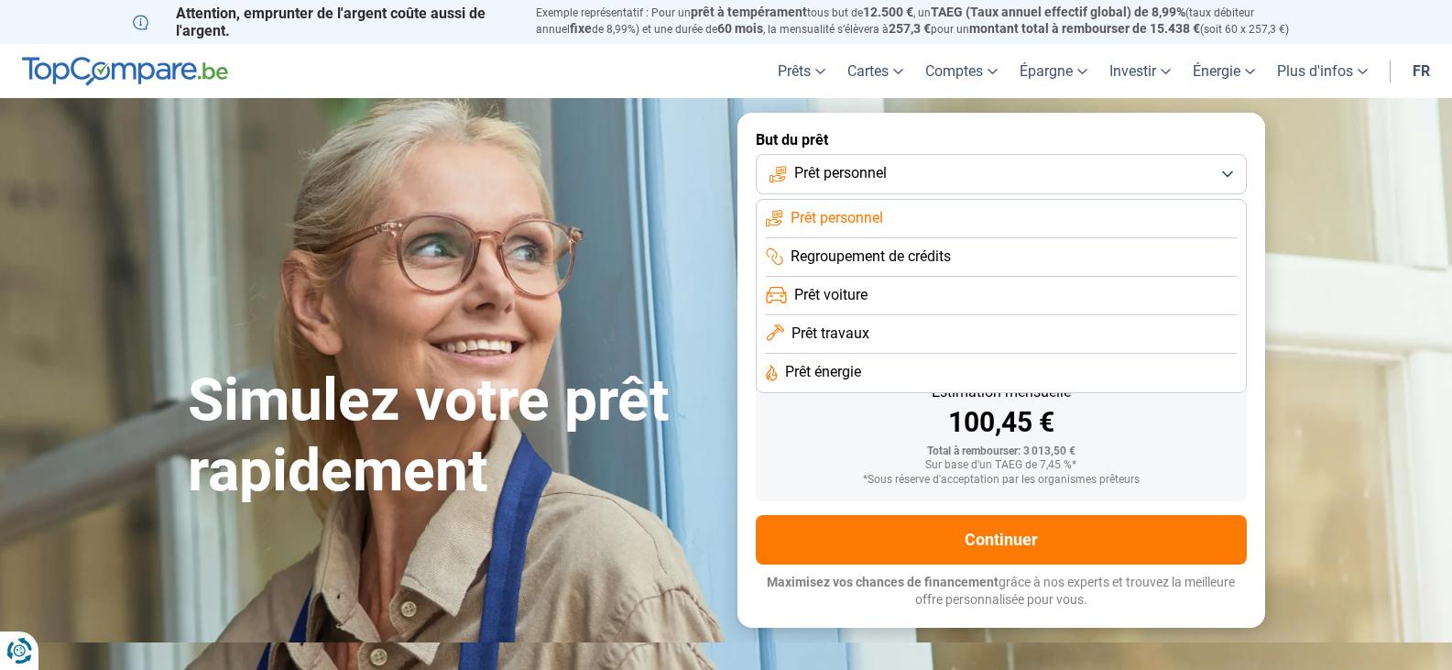
click at [1226, 170] on button "Prêt personnel" at bounding box center [1001, 174] width 491 height 40
